Goal: Information Seeking & Learning: Check status

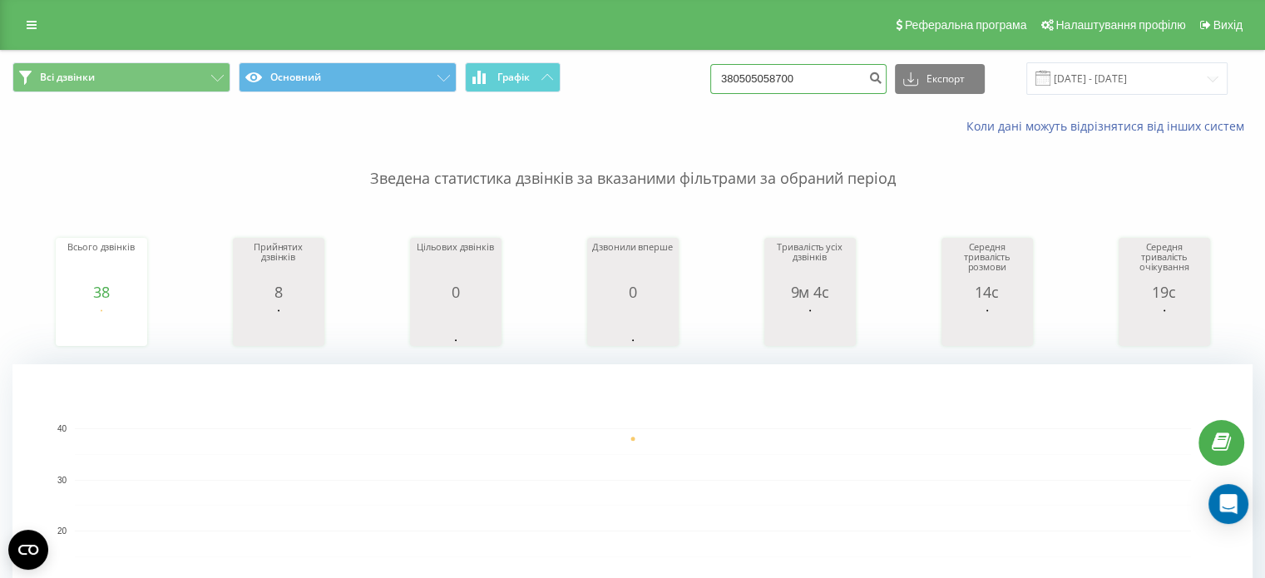
click at [792, 82] on input "380505058700" at bounding box center [798, 79] width 176 height 30
drag, startPoint x: 792, startPoint y: 82, endPoint x: 837, endPoint y: 72, distance: 46.0
click at [837, 72] on input "380505058700" at bounding box center [798, 79] width 176 height 30
drag, startPoint x: 836, startPoint y: 73, endPoint x: 571, endPoint y: 91, distance: 265.9
click at [566, 75] on div "Всі дзвінки Основний Графік 380505058700 Експорт .csv .xls .xlsx [DATE] - [DATE]" at bounding box center [632, 78] width 1240 height 32
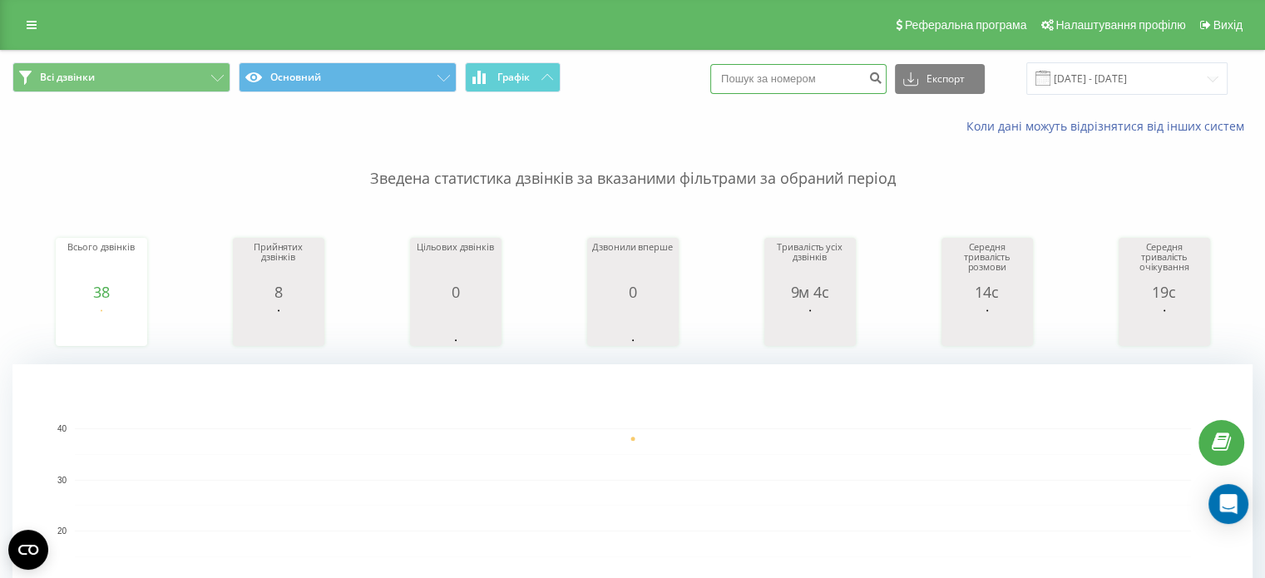
click at [767, 72] on input at bounding box center [798, 79] width 176 height 30
paste input "[PHONE_NUMBER]"
type input "[PHONE_NUMBER]"
click at [882, 81] on icon "submit" at bounding box center [875, 76] width 14 height 10
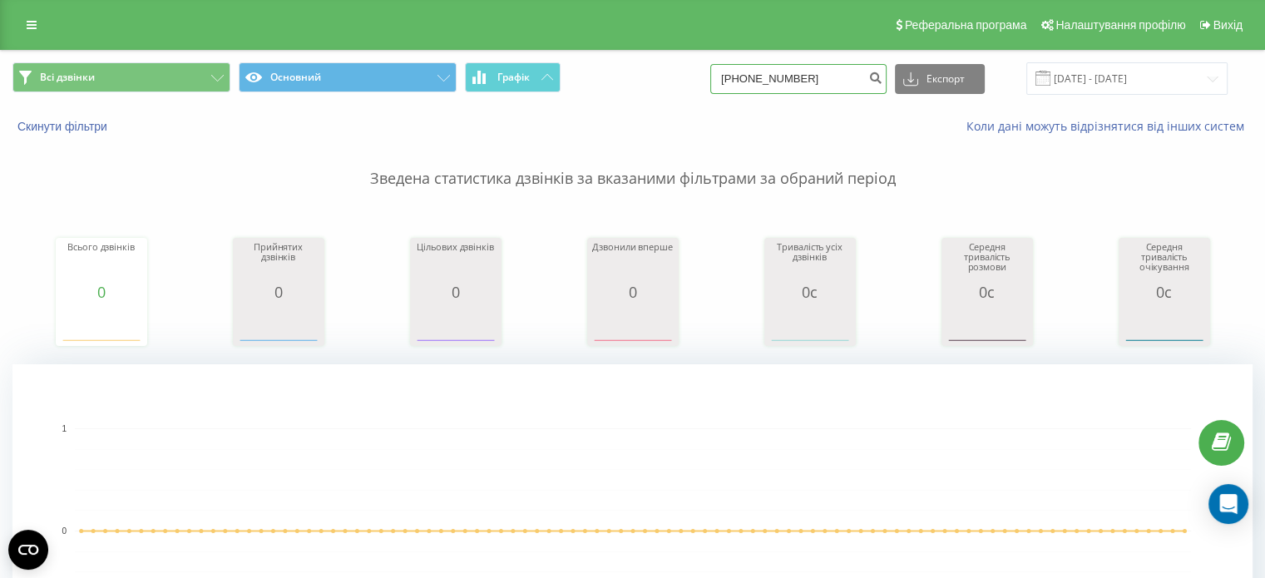
click at [843, 82] on input "[PHONE_NUMBER]" at bounding box center [798, 79] width 176 height 30
click at [85, 121] on button "Скинути фільтри" at bounding box center [63, 126] width 103 height 15
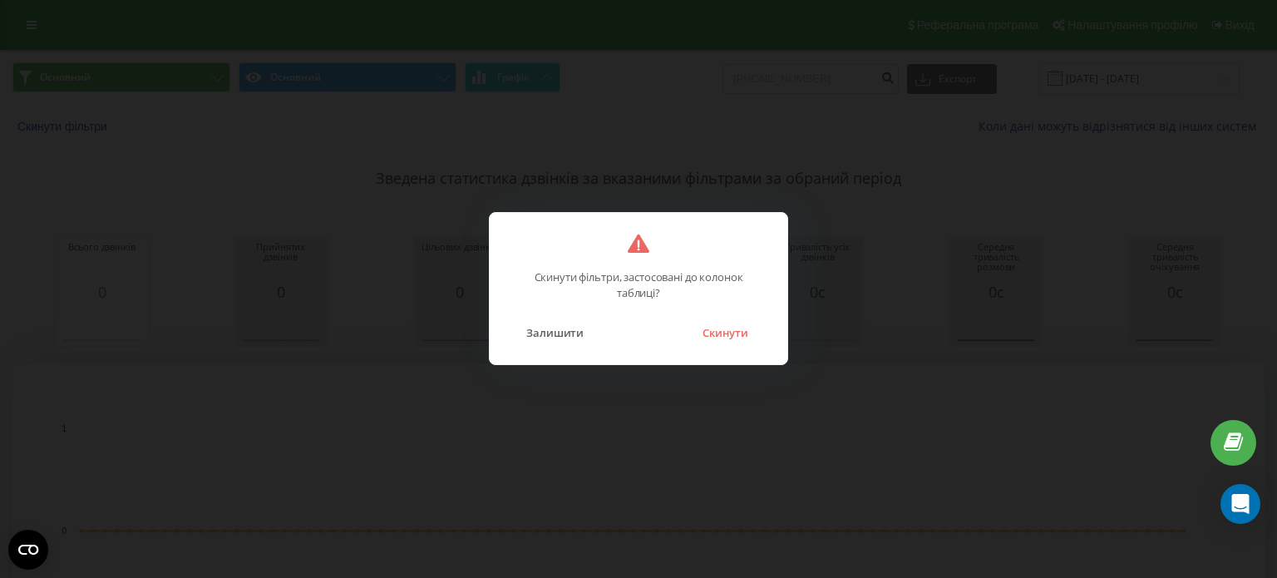
click at [714, 340] on button "Скинути" at bounding box center [725, 333] width 62 height 22
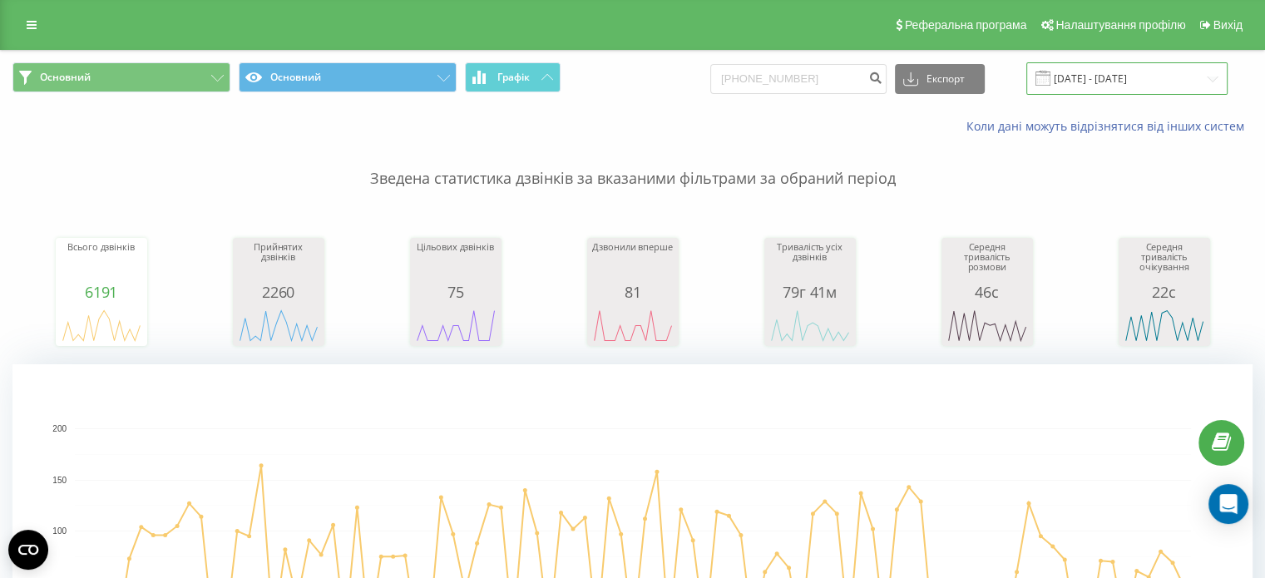
click at [1188, 74] on input "21.05.2025 - 21.08.2025" at bounding box center [1126, 78] width 201 height 32
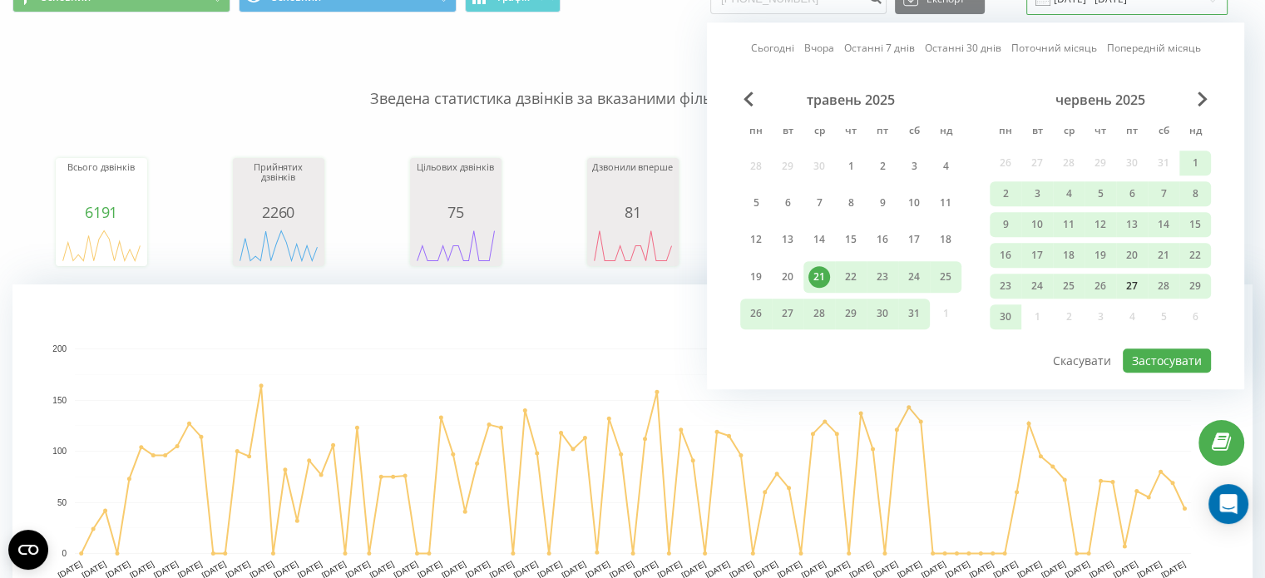
scroll to position [83, 0]
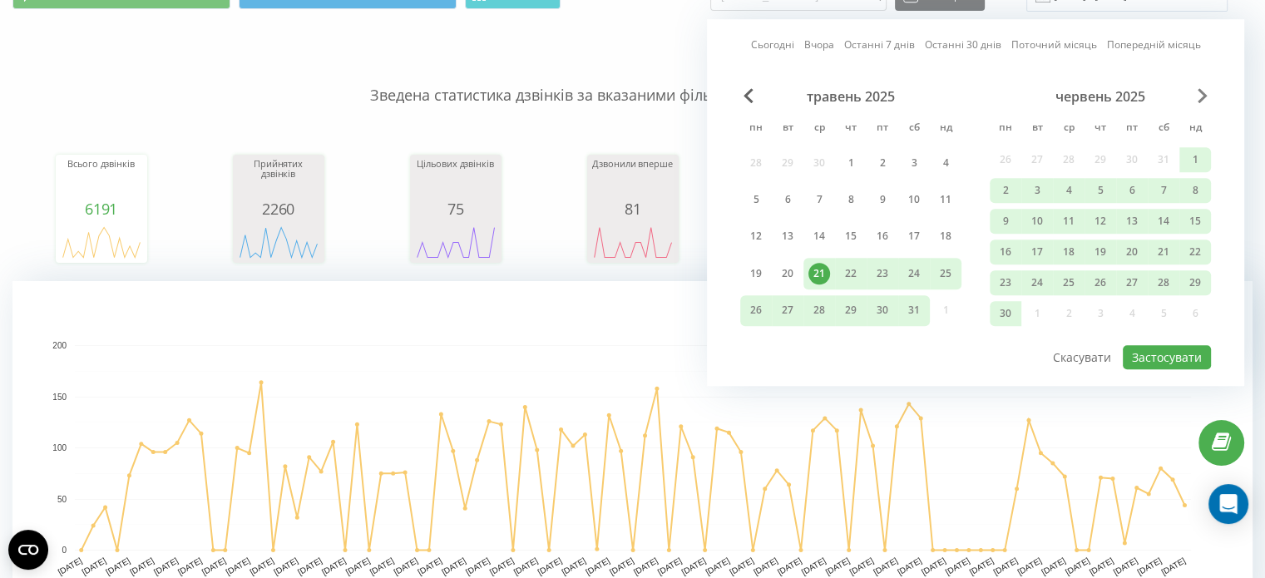
click at [1203, 86] on div "Сьогодні Вчора Останні 7 днів Останні 30 днів Поточний місяць Попередній місяць…" at bounding box center [975, 202] width 537 height 367
click at [1200, 92] on span "Next Month" at bounding box center [1203, 95] width 10 height 15
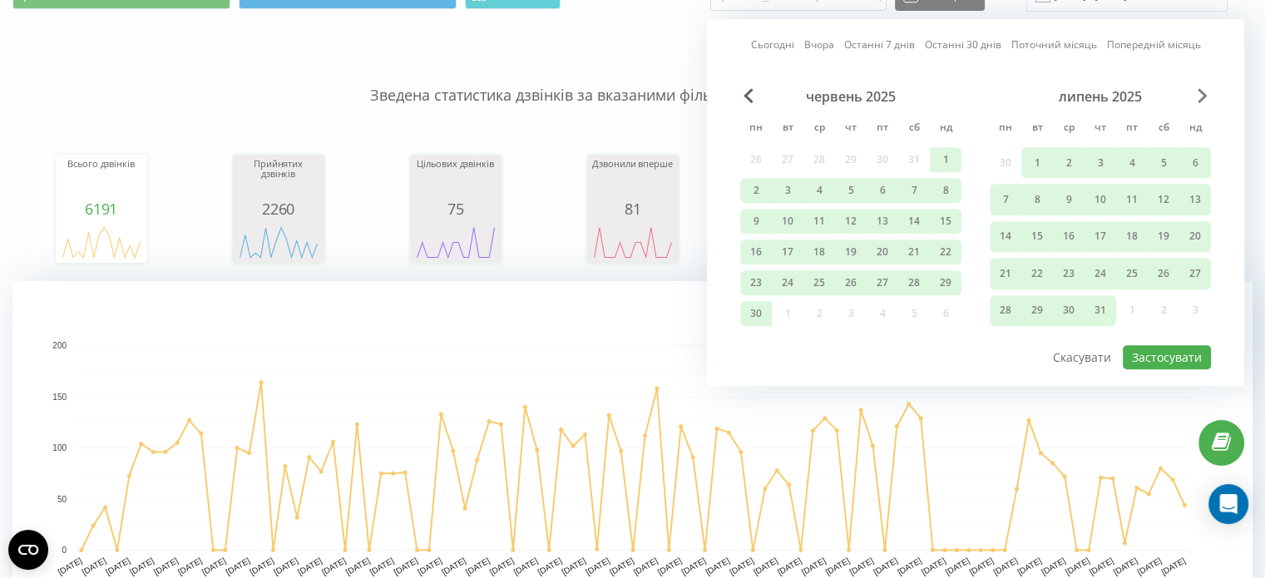
click at [1199, 92] on span "Next Month" at bounding box center [1203, 95] width 10 height 15
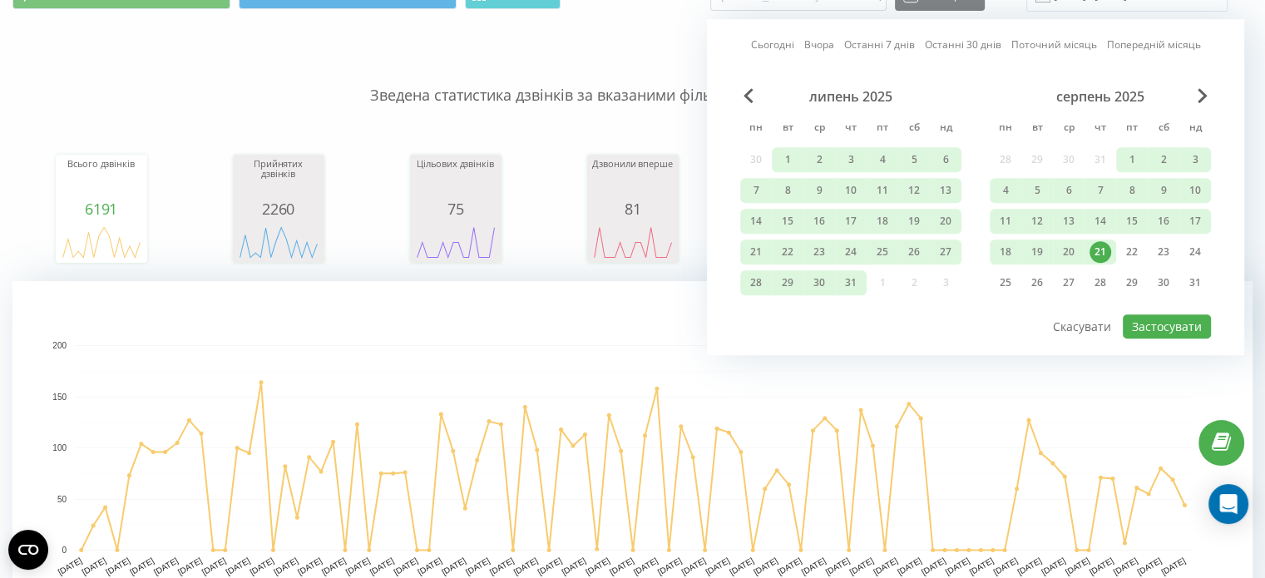
click at [1103, 251] on div "21" at bounding box center [1100, 252] width 22 height 22
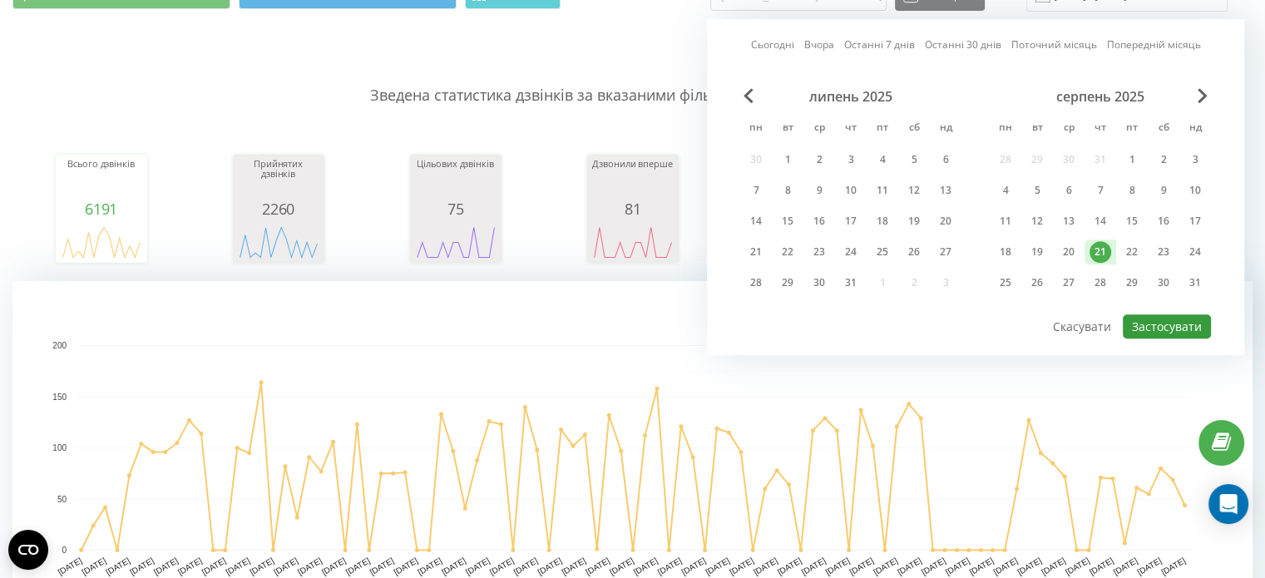
click at [1148, 319] on button "Застосувати" at bounding box center [1167, 326] width 88 height 24
type input "[DATE] - [DATE]"
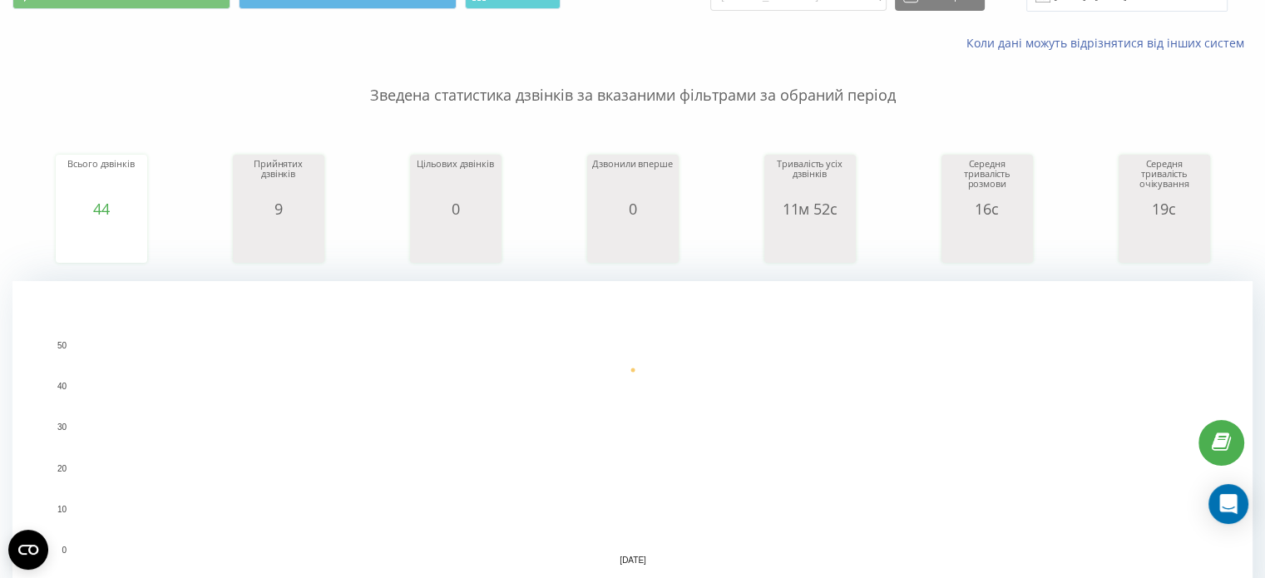
scroll to position [83, 0]
